Goal: Information Seeking & Learning: Learn about a topic

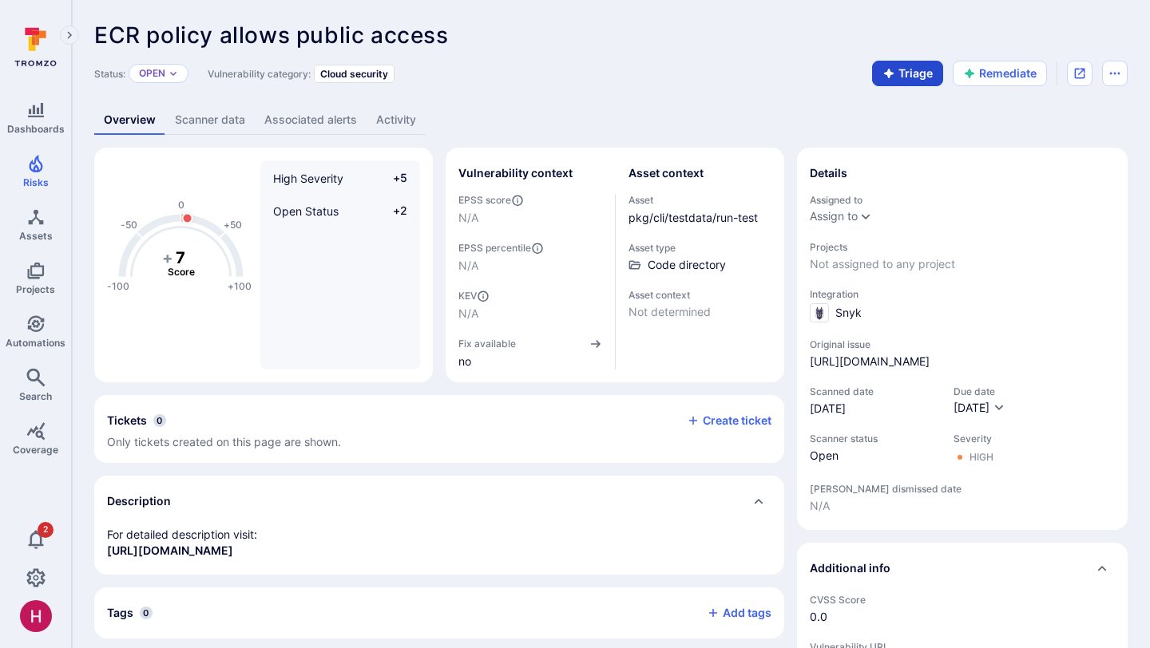
click at [897, 75] on button "Triage" at bounding box center [907, 74] width 71 height 26
click at [612, 46] on div "ECR policy allows public access ... Show more" at bounding box center [496, 35] width 805 height 26
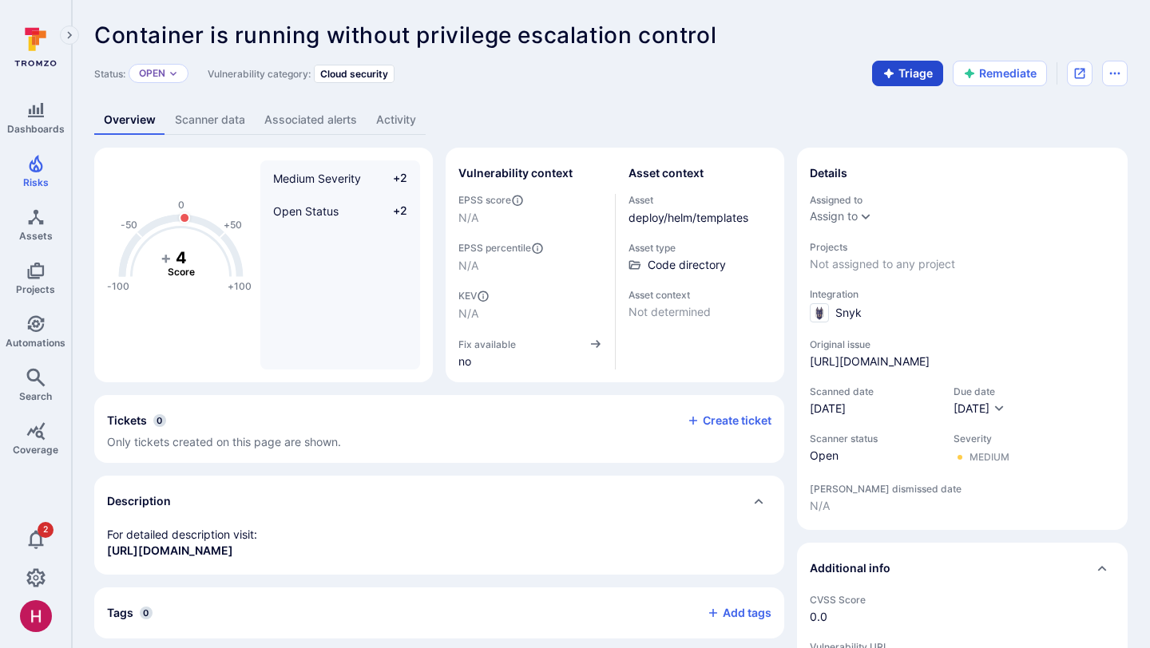
click at [913, 73] on button "Triage" at bounding box center [907, 74] width 71 height 26
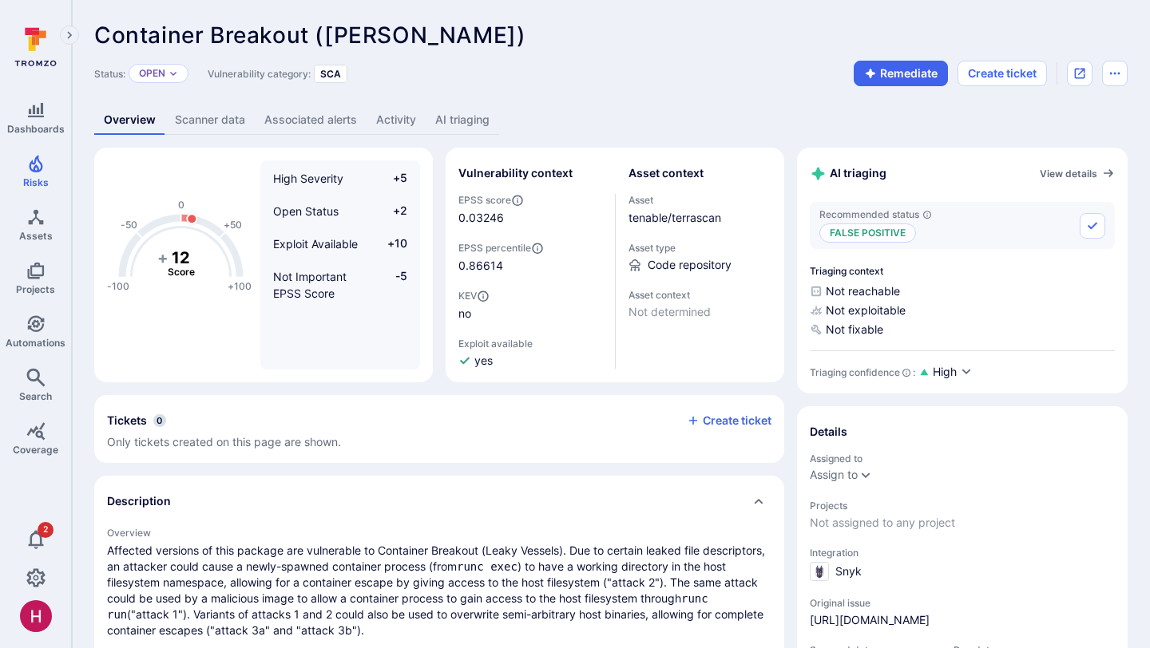
click at [465, 129] on link "AI triaging" at bounding box center [462, 120] width 73 height 30
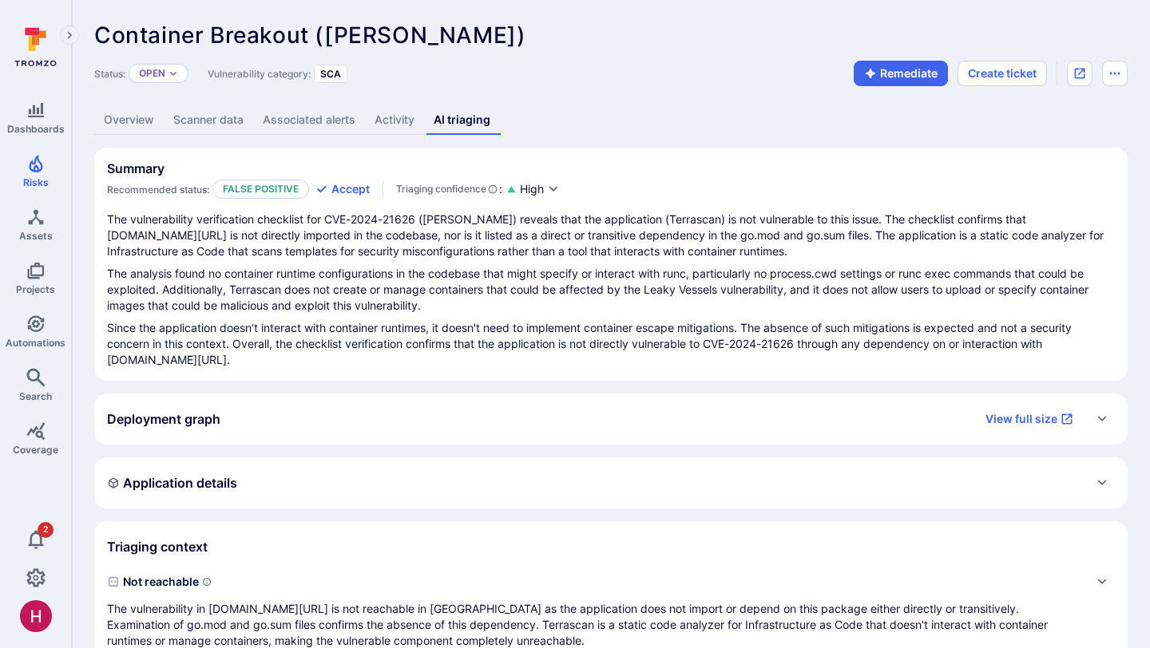
click at [125, 116] on link "Overview" at bounding box center [128, 120] width 69 height 30
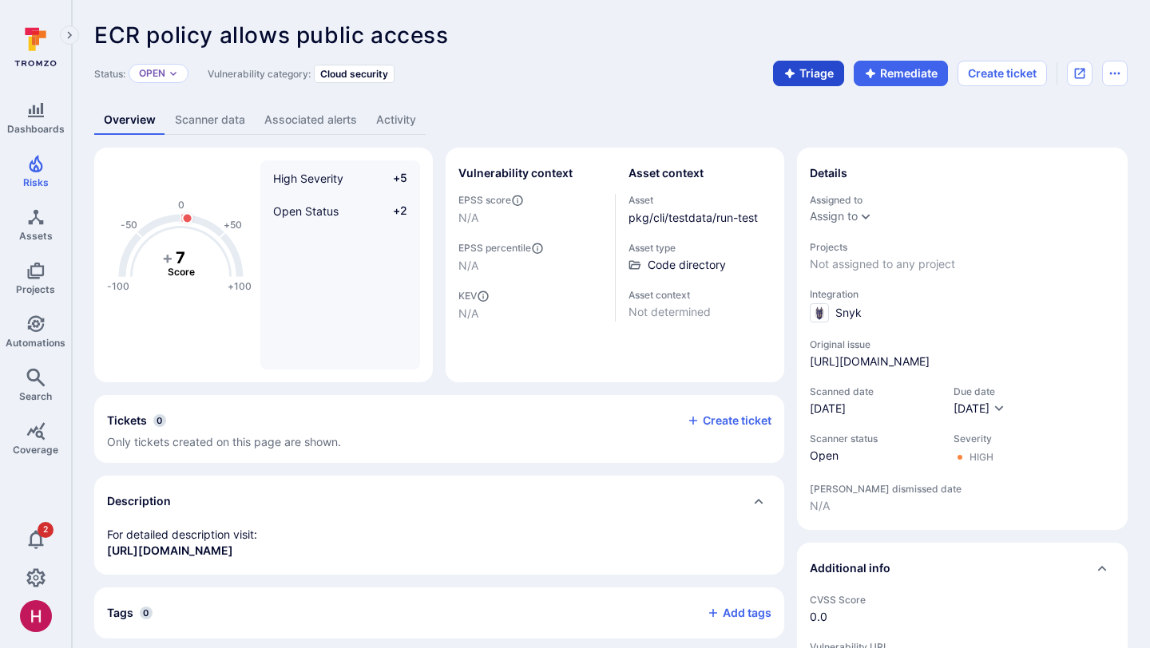
click at [802, 77] on button "Triage" at bounding box center [808, 74] width 71 height 26
click at [641, 91] on div "ECR policy allows public access ... Show more Status: Open Vulnerability catego…" at bounding box center [611, 563] width 1078 height 1126
